Goal: Transaction & Acquisition: Purchase product/service

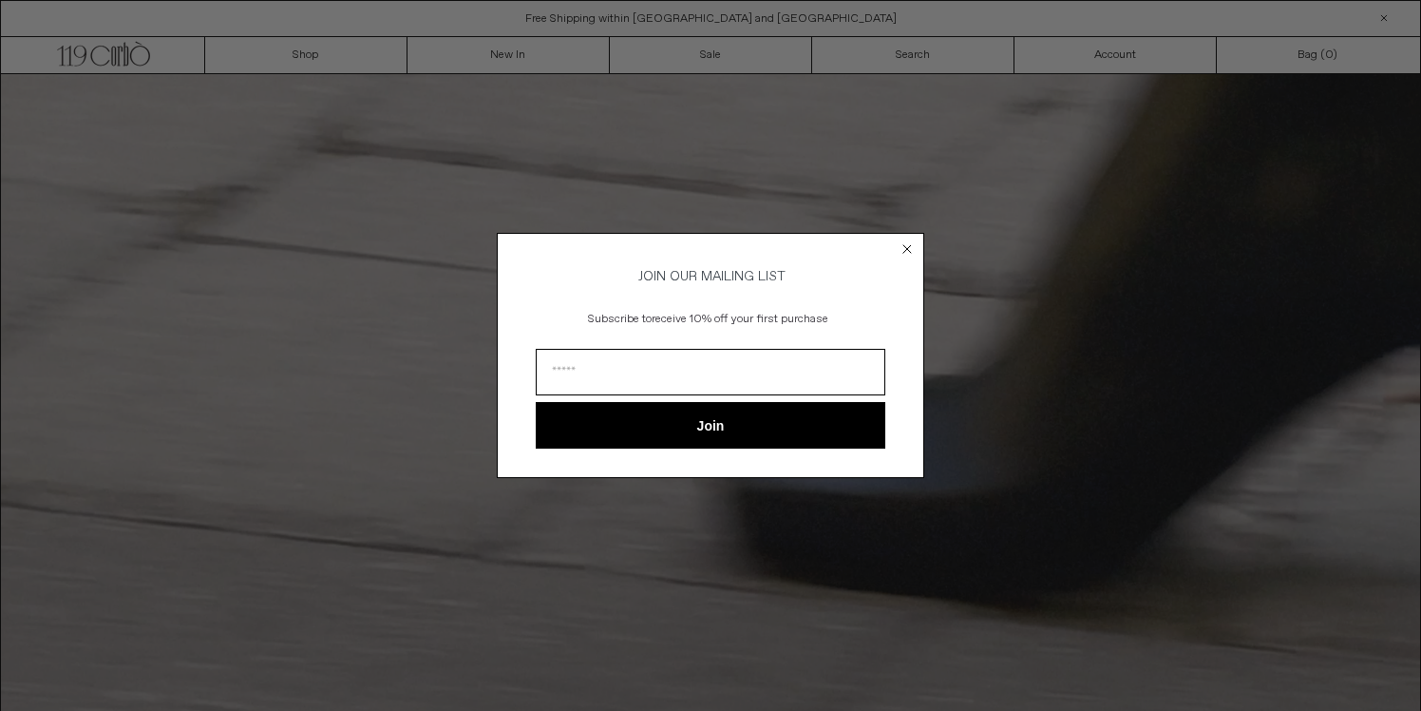
click at [911, 242] on circle "Close dialog" at bounding box center [908, 248] width 18 height 18
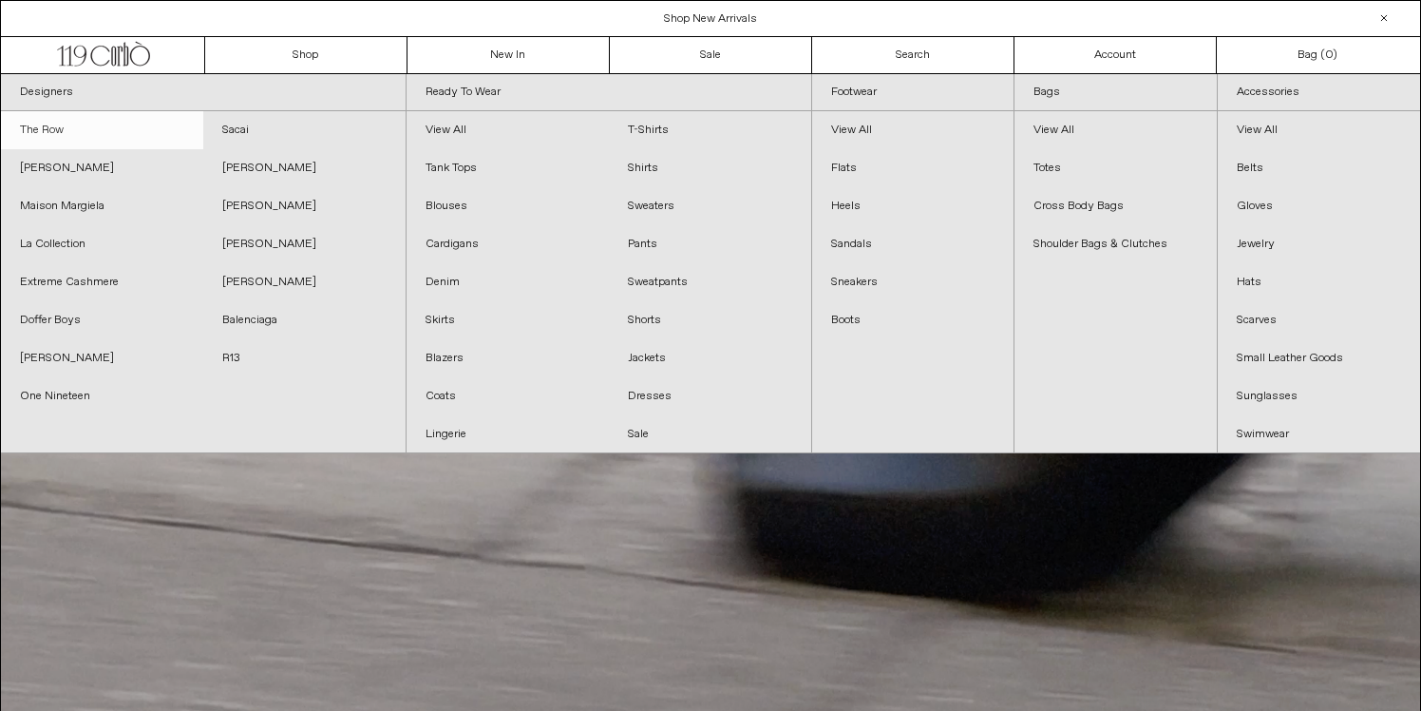
click at [29, 132] on link "The Row" at bounding box center [102, 130] width 202 height 38
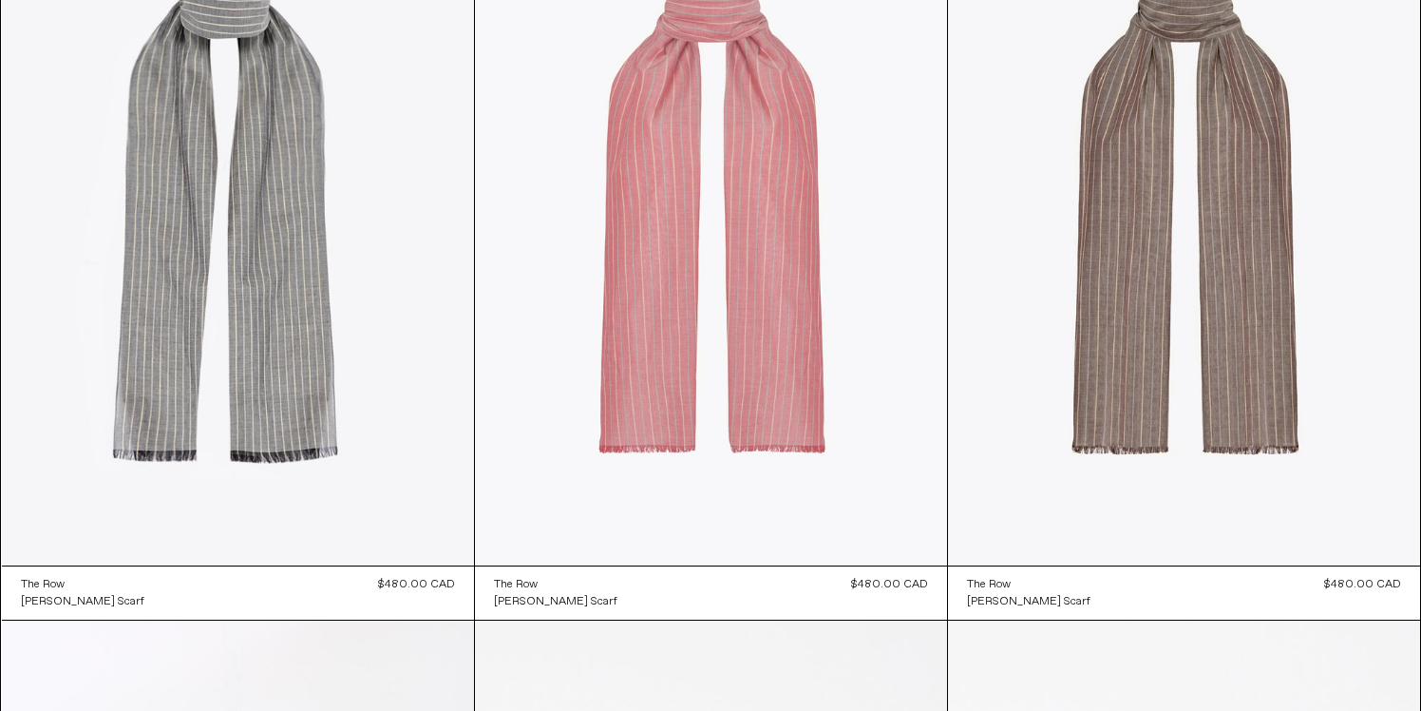
scroll to position [13290, 0]
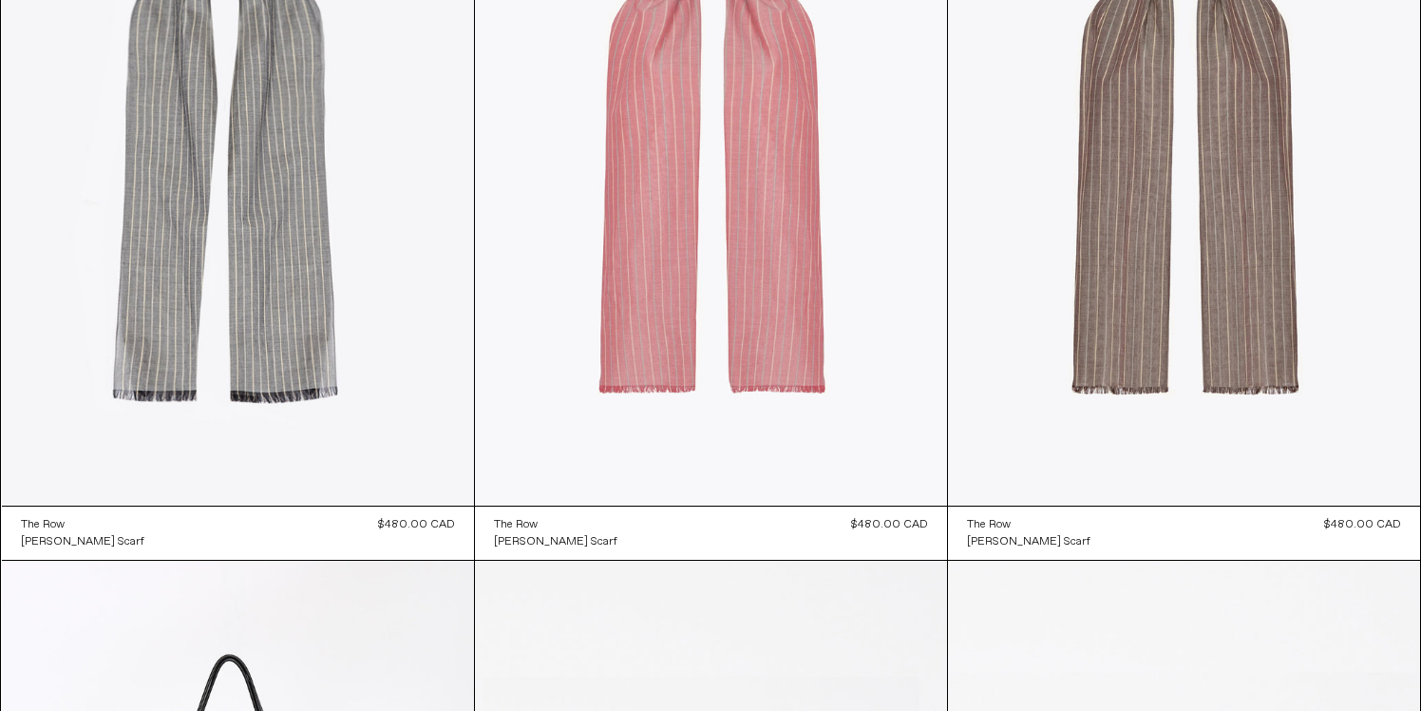
click at [707, 394] on at bounding box center [711, 152] width 472 height 709
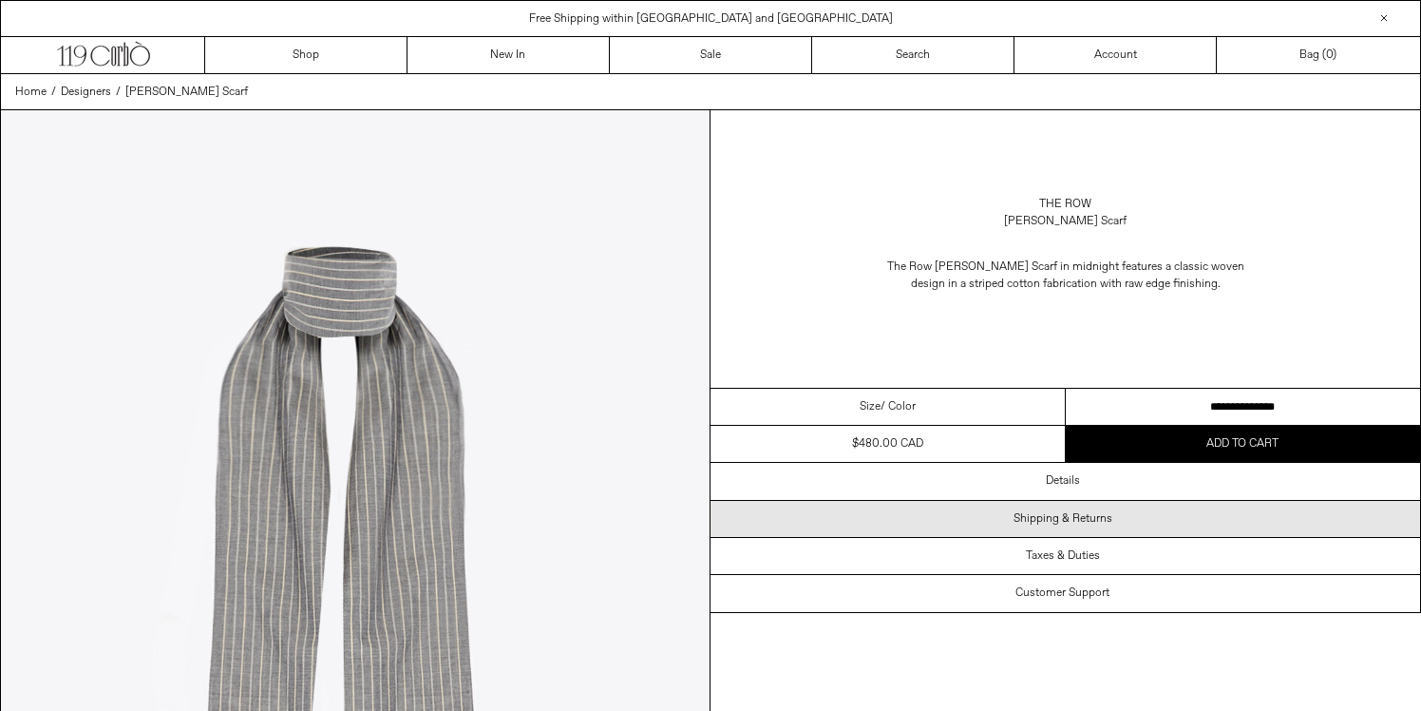
click at [1094, 512] on h3 "Shipping & Returns" at bounding box center [1063, 518] width 99 height 13
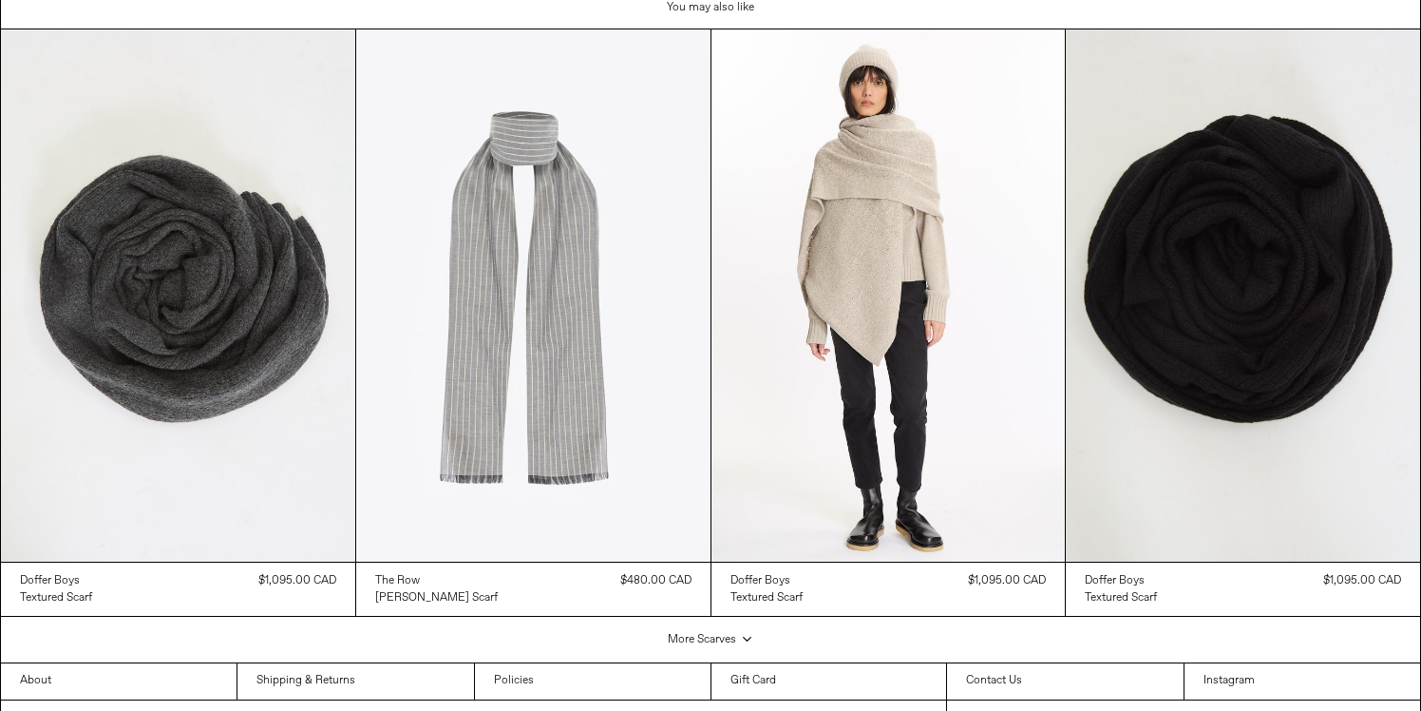
scroll to position [1899, 0]
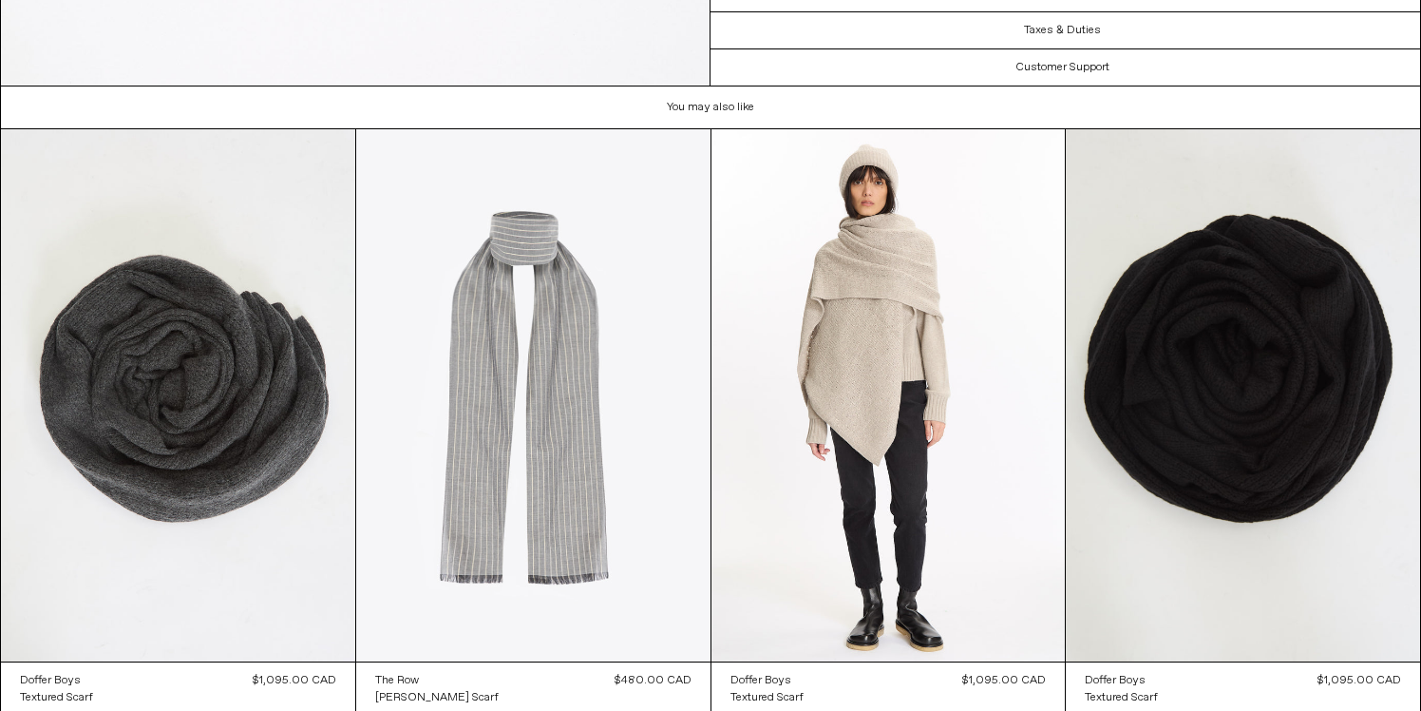
scroll to position [1796, 0]
